Goal: Information Seeking & Learning: Understand process/instructions

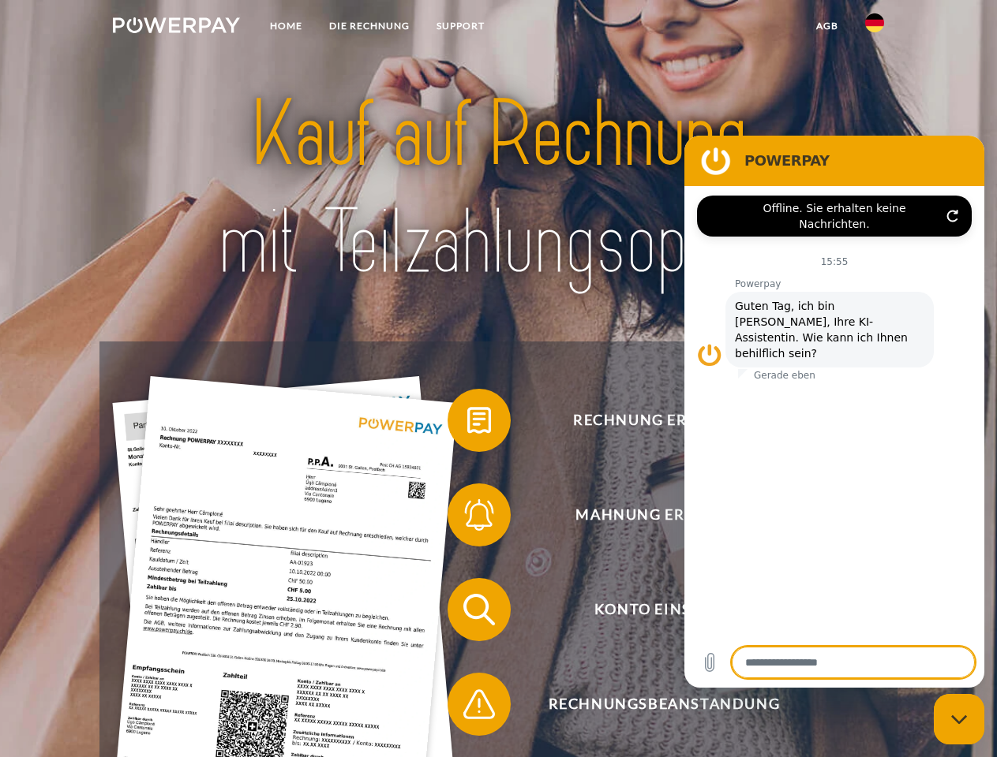
click at [176, 28] on img at bounding box center [176, 25] width 127 height 16
click at [874, 28] on img at bounding box center [874, 22] width 19 height 19
click at [826, 26] on link "agb" at bounding box center [826, 26] width 49 height 28
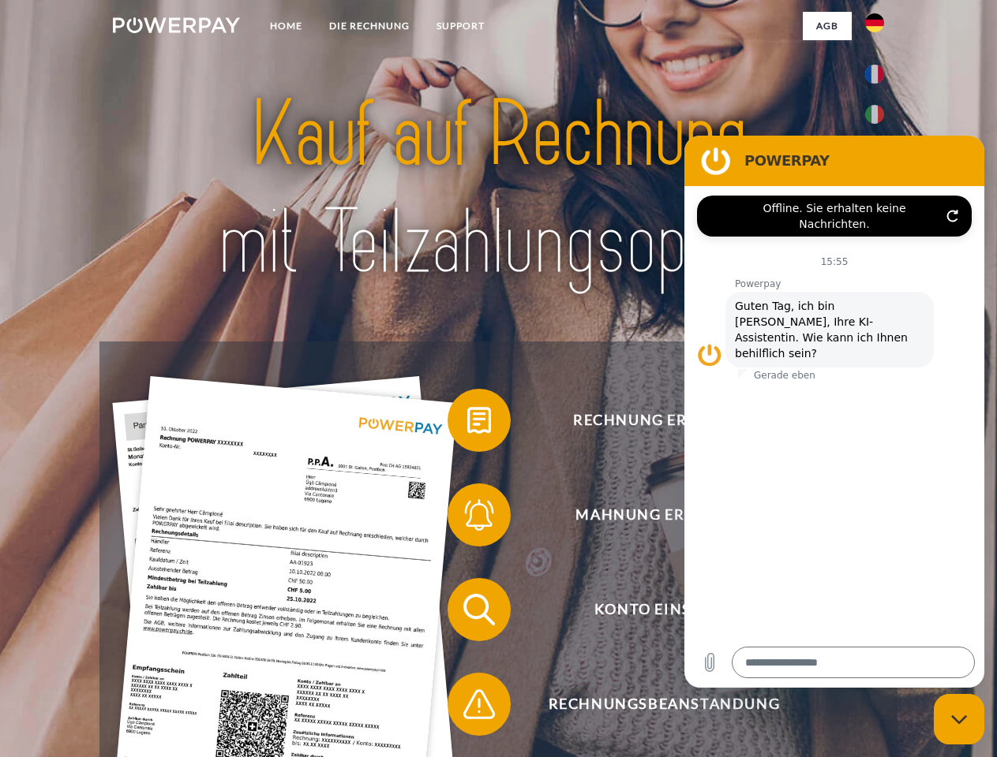
click at [467, 424] on span at bounding box center [455, 420] width 79 height 79
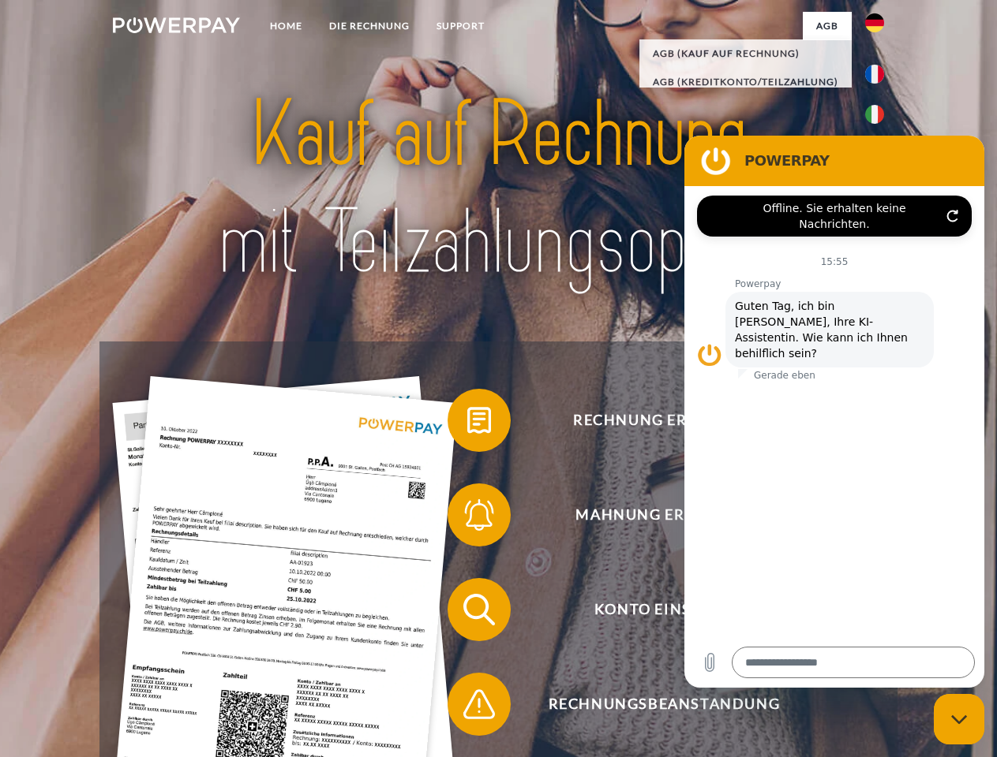
click at [467, 518] on span at bounding box center [455, 515] width 79 height 79
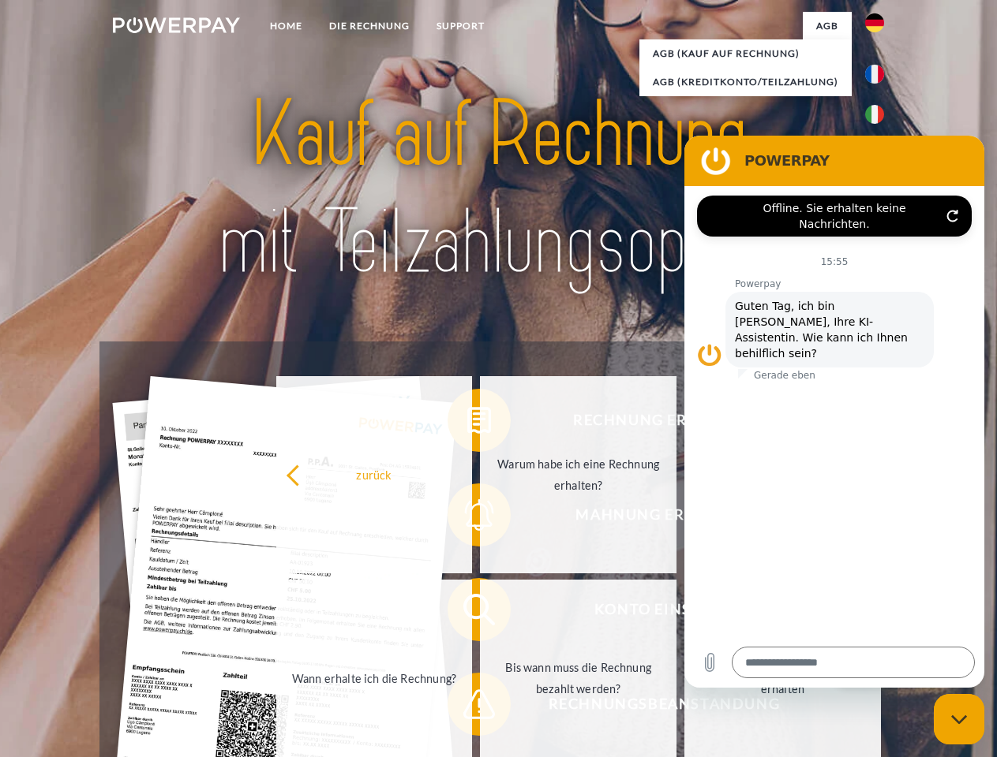
click at [480, 613] on link "Bis wann muss die Rechnung bezahlt werden?" at bounding box center [578, 678] width 196 height 197
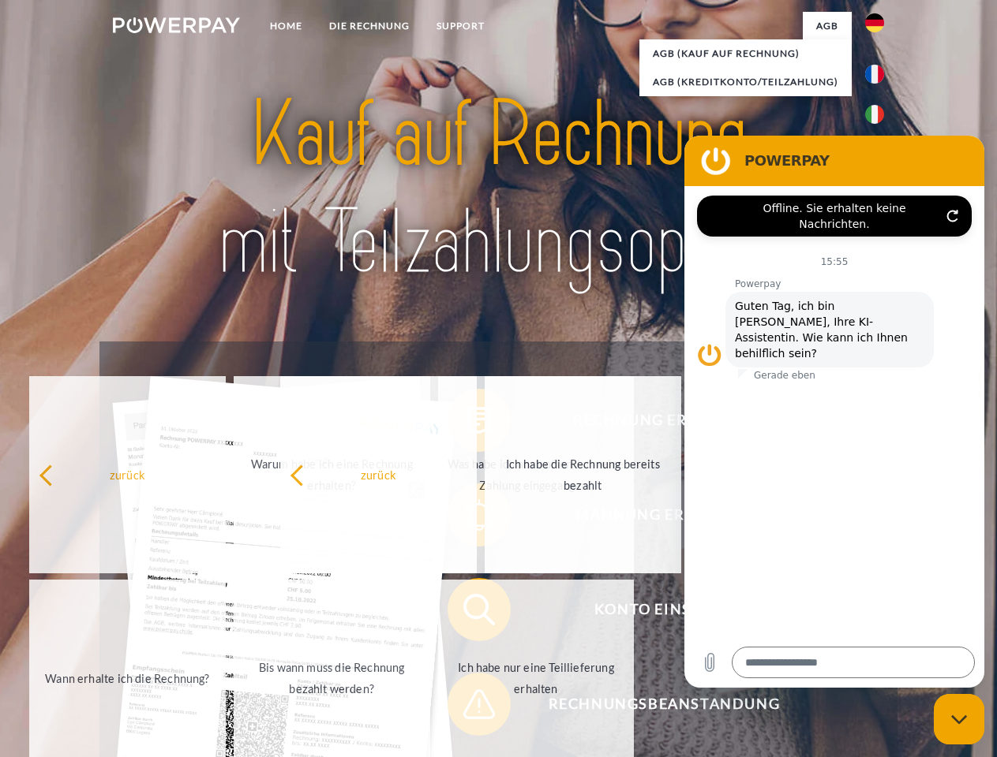
click at [467, 708] on span at bounding box center [455, 704] width 79 height 79
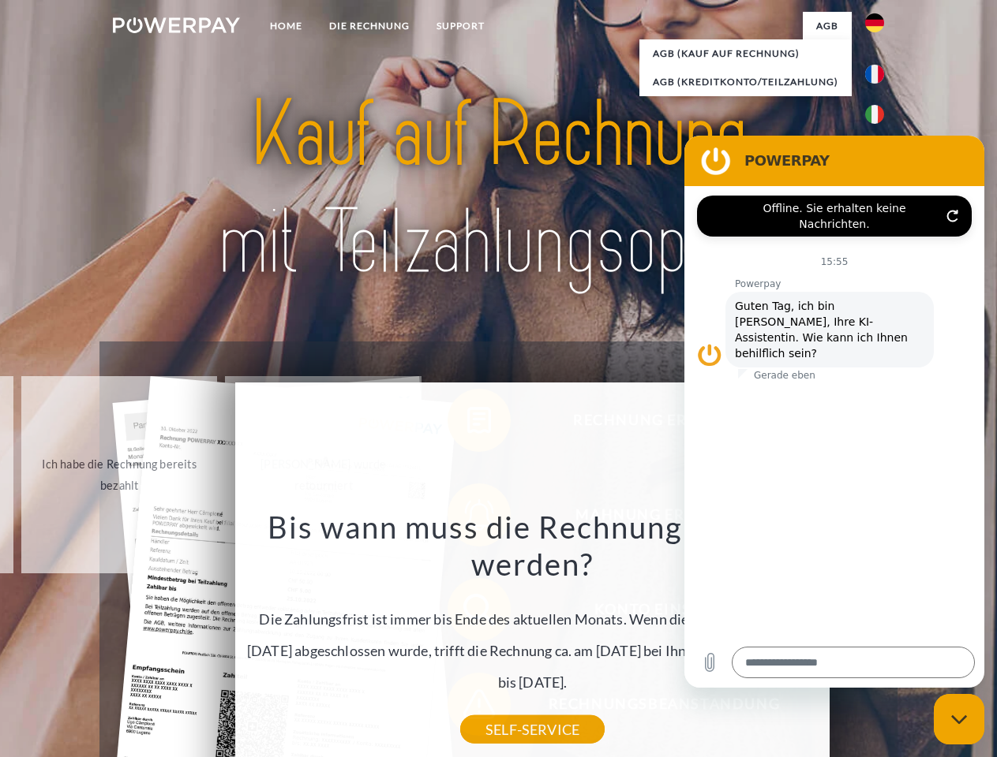
click at [959, 720] on icon "Messaging-Fenster schließen" at bounding box center [959, 720] width 17 height 10
type textarea "*"
